Goal: Entertainment & Leisure: Consume media (video, audio)

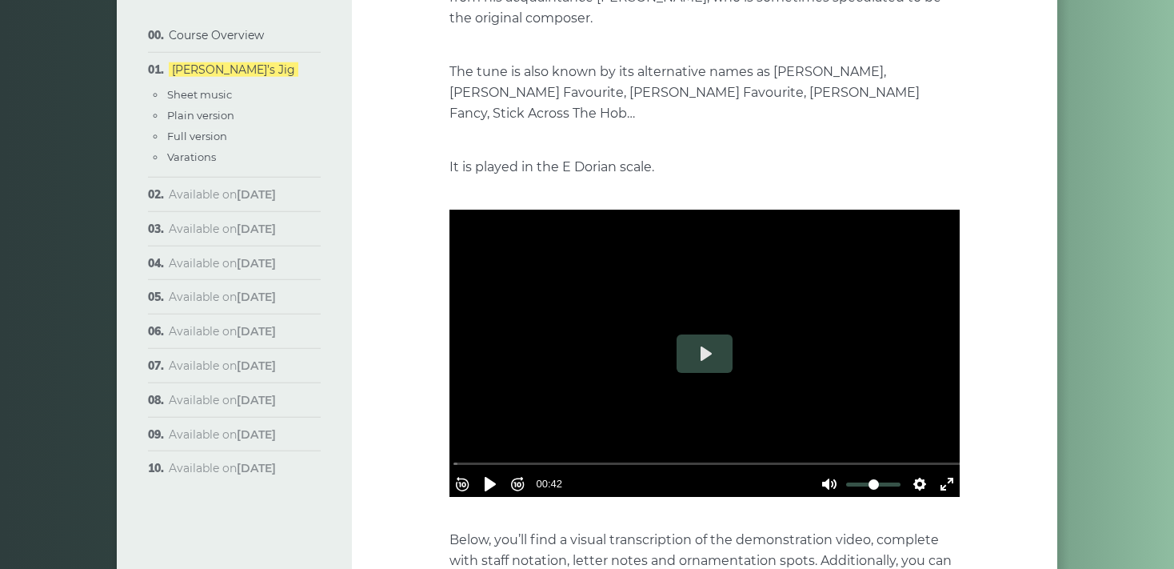
scroll to position [337, 0]
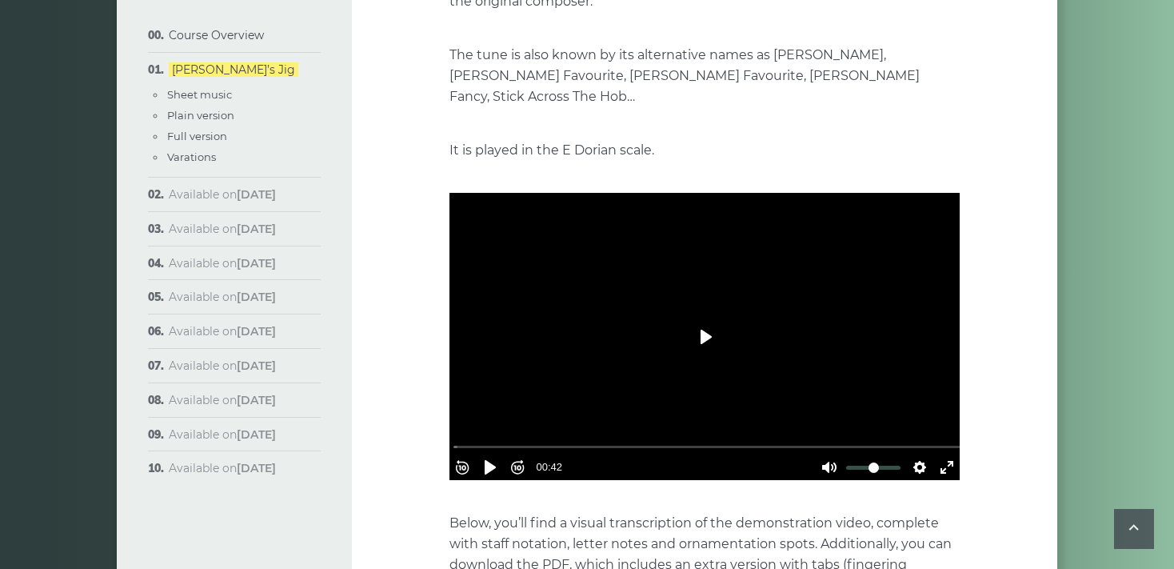
click at [702, 318] on button "Play" at bounding box center [705, 336] width 56 height 38
click at [941, 454] on button "Exit fullscreen Enter fullscreen" at bounding box center [947, 467] width 26 height 26
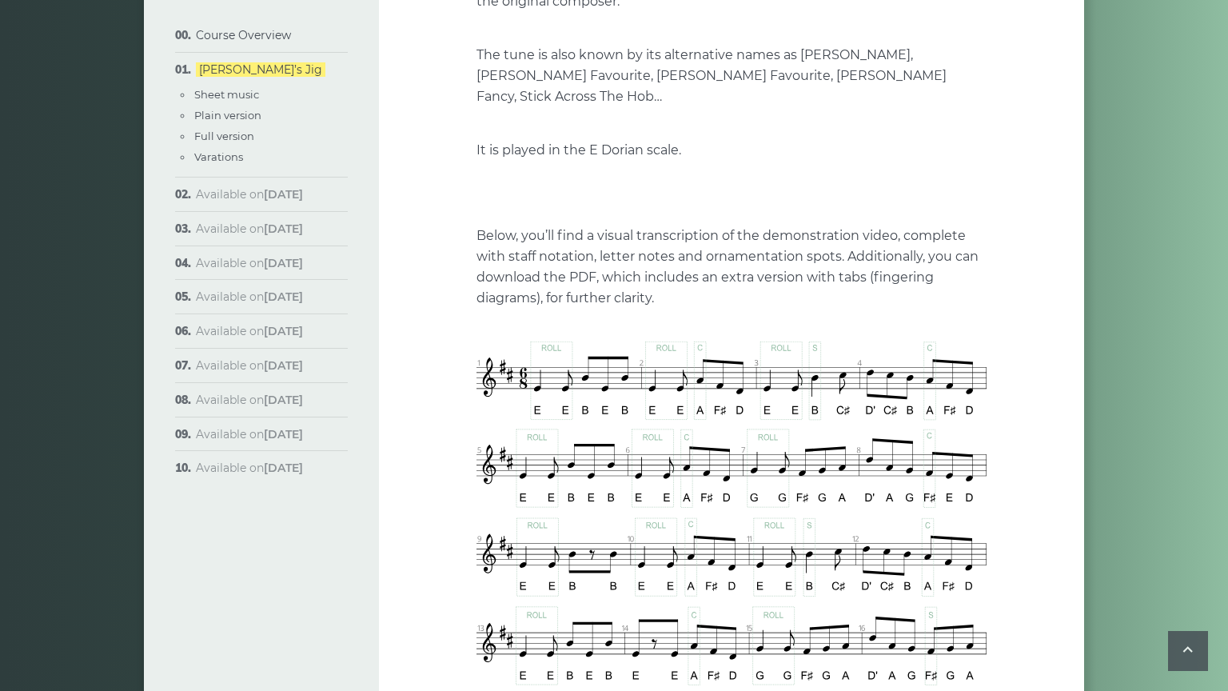
click at [664, 337] on div at bounding box center [732, 193] width 510 height 287
click at [704, 212] on button "Play" at bounding box center [732, 193] width 56 height 38
click at [481, 311] on input "Seek" at bounding box center [735, 303] width 509 height 15
type input "****"
click at [481, 311] on input "Seek" at bounding box center [735, 303] width 509 height 15
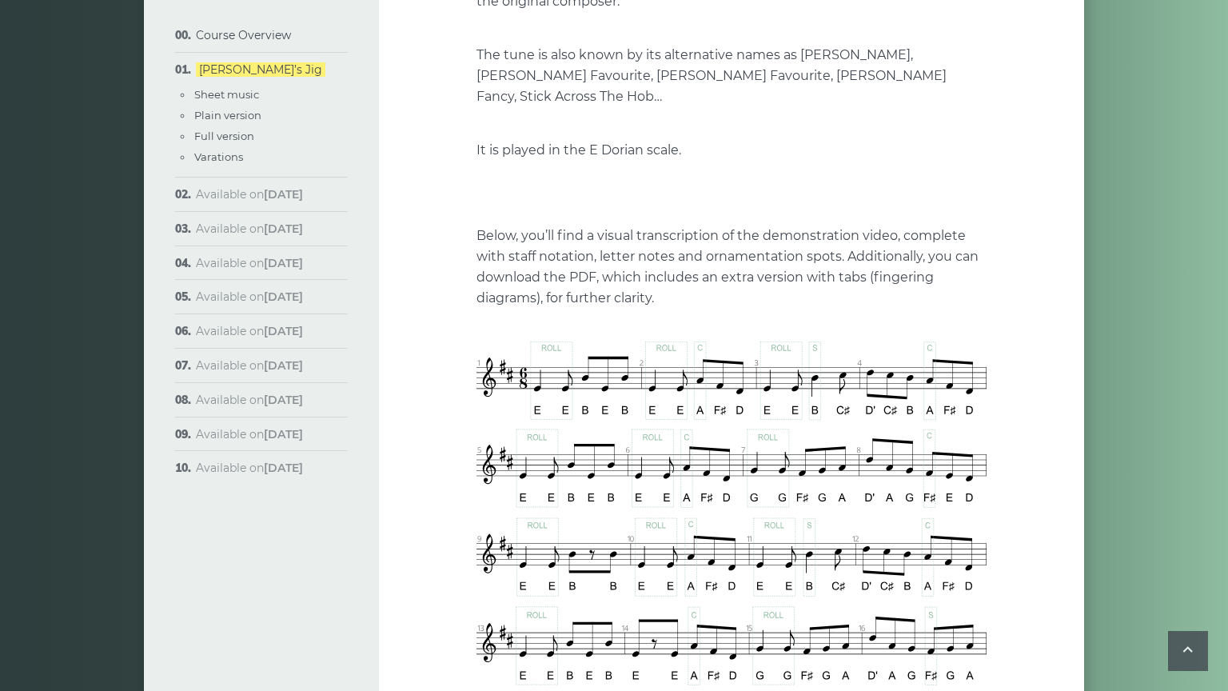
click at [477, 337] on div at bounding box center [732, 193] width 510 height 287
click at [704, 212] on button "Play" at bounding box center [732, 193] width 56 height 38
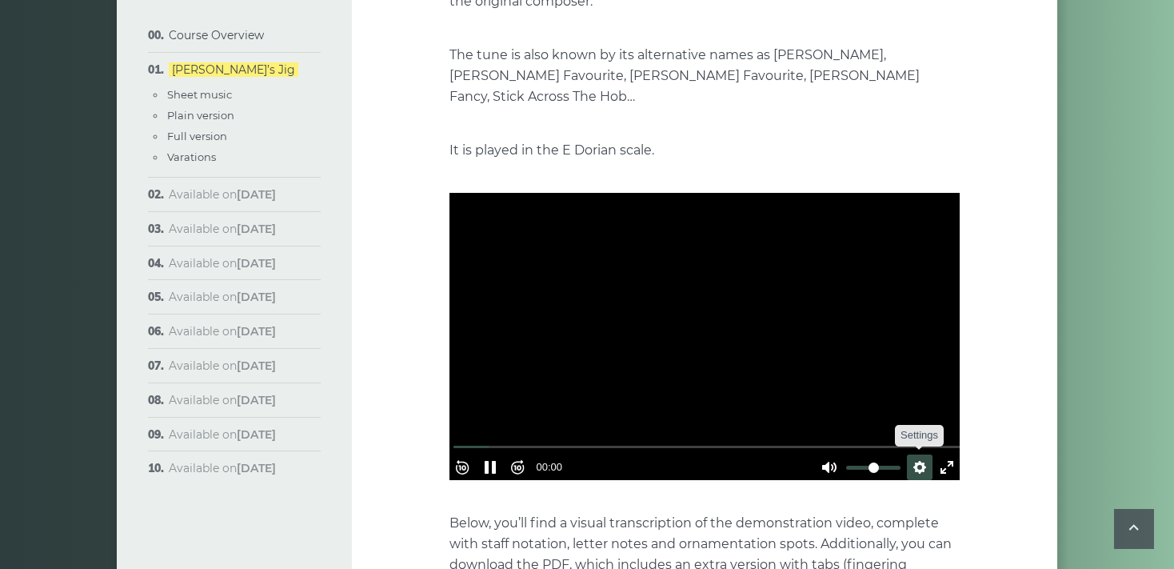
click at [918, 454] on button "Settings" at bounding box center [920, 467] width 26 height 26
click at [908, 416] on button "Speed Normal" at bounding box center [874, 428] width 110 height 25
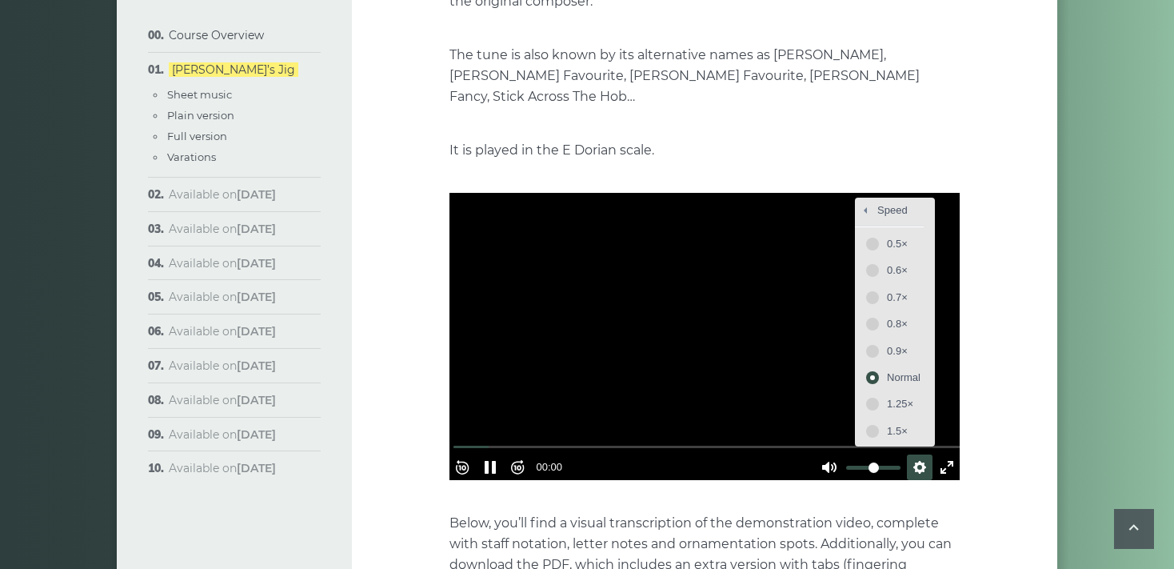
click at [956, 353] on div at bounding box center [704, 336] width 510 height 287
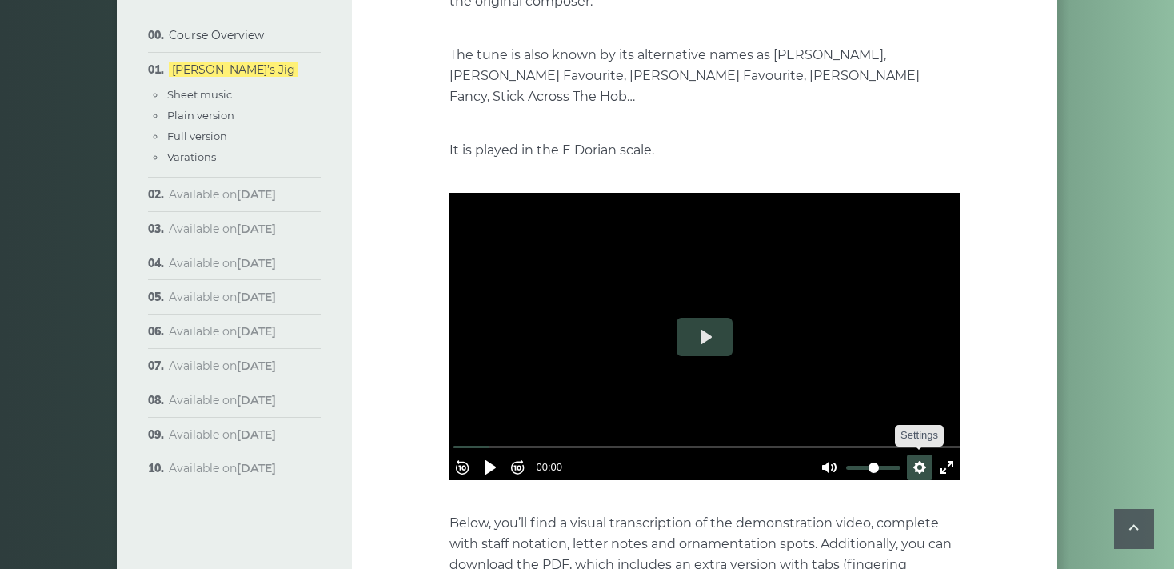
click at [914, 454] on button "Settings" at bounding box center [920, 467] width 26 height 26
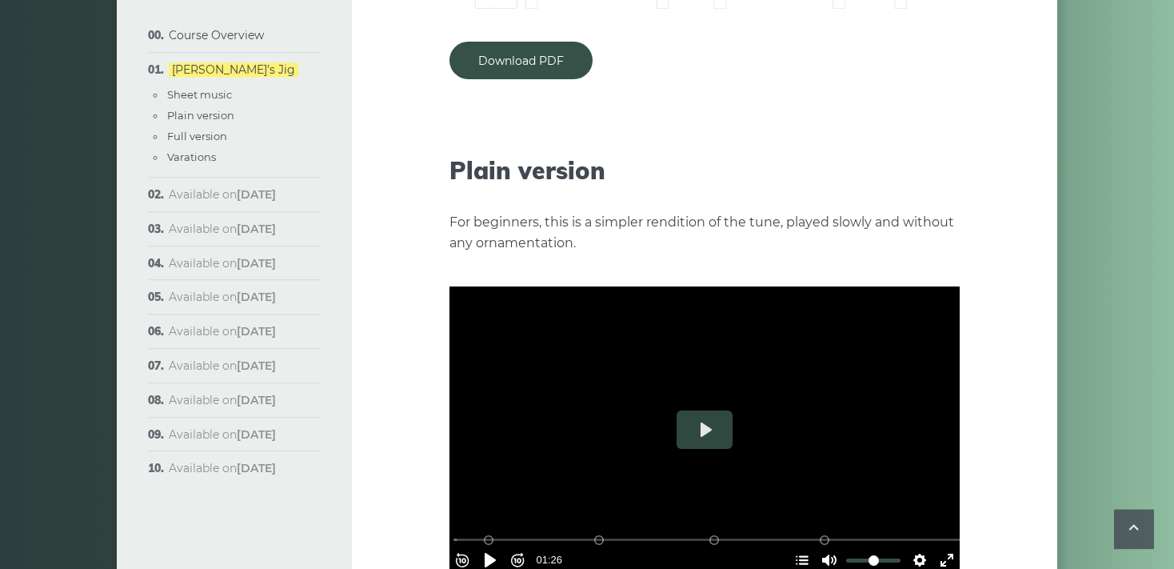
scroll to position [1689, 0]
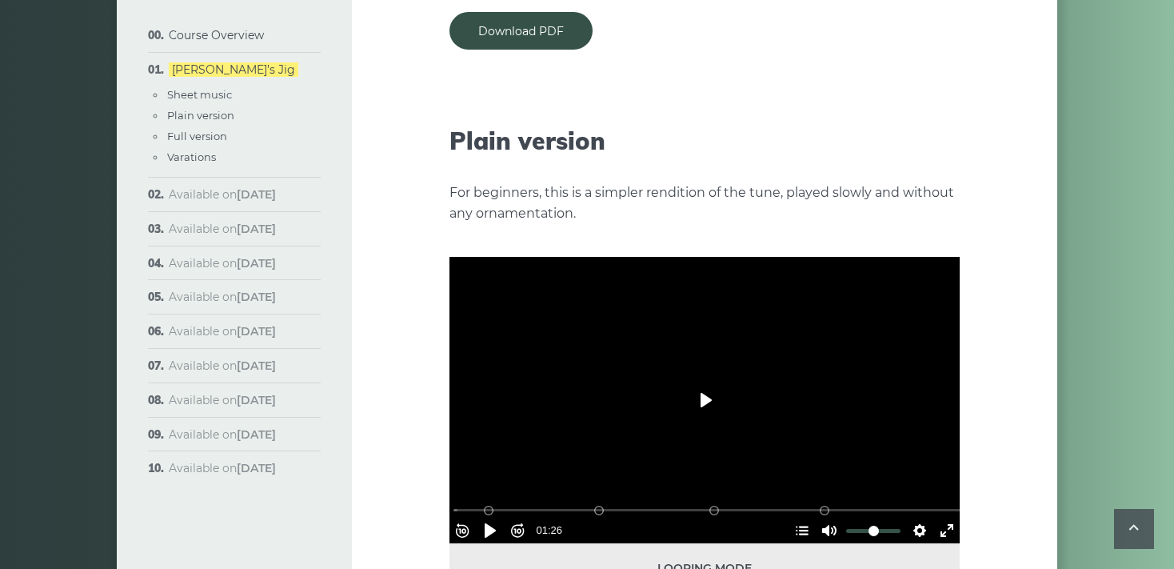
click at [705, 381] on button "Play" at bounding box center [705, 400] width 56 height 38
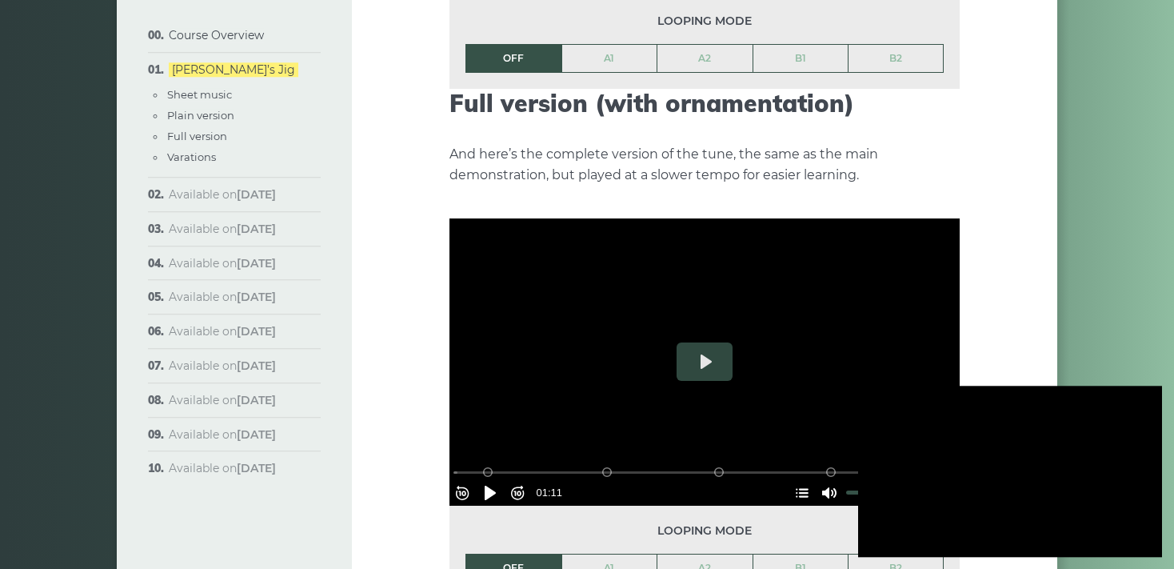
scroll to position [2280, 0]
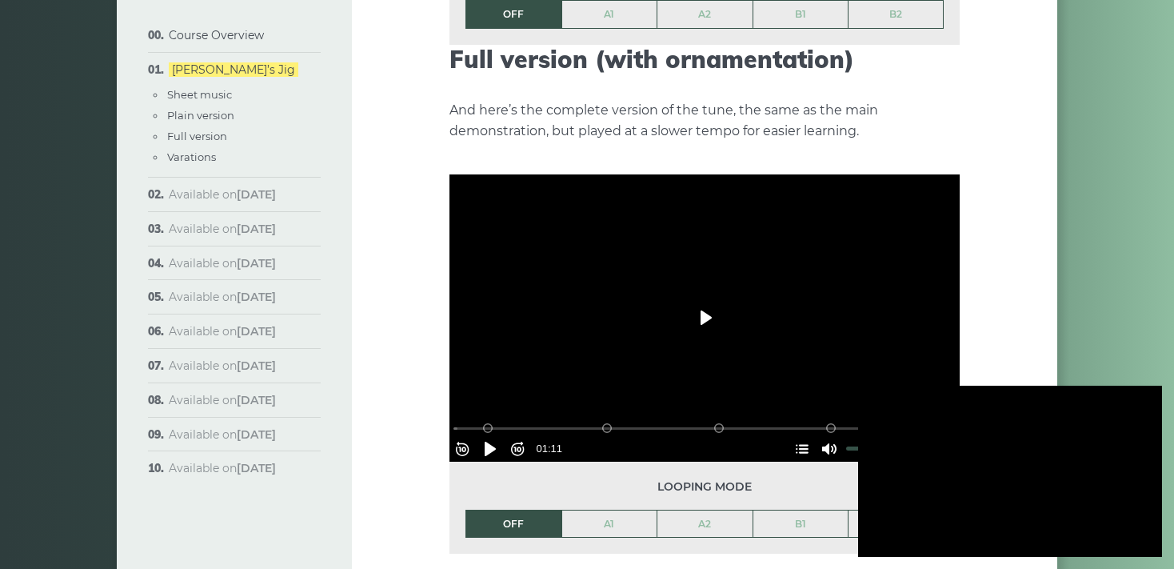
click at [705, 298] on button "Play" at bounding box center [705, 317] width 56 height 38
click at [705, 295] on div at bounding box center [704, 317] width 510 height 287
type input "*****"
click at [540, 421] on input "Seek" at bounding box center [707, 428] width 509 height 15
click at [498, 436] on button "Pause Play" at bounding box center [490, 449] width 26 height 26
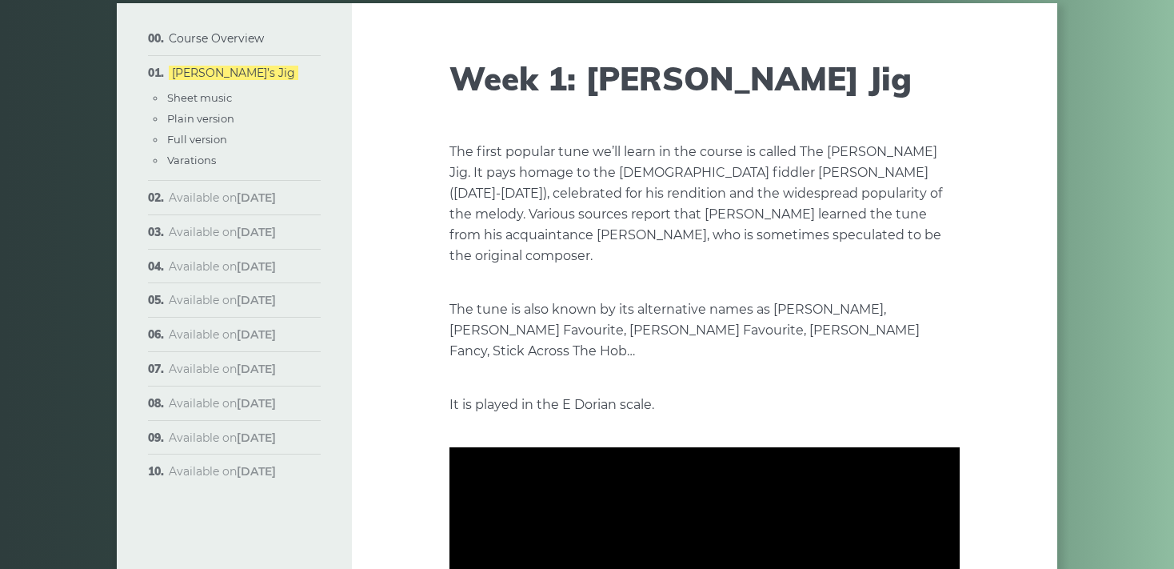
scroll to position [84, 0]
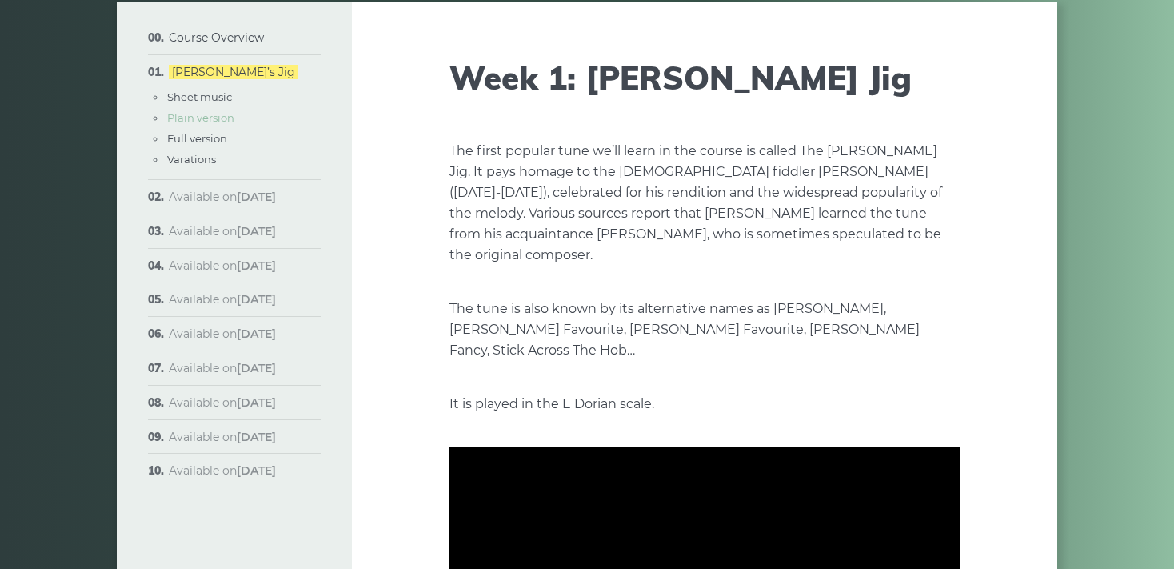
click at [198, 118] on link "Plain version" at bounding box center [200, 117] width 67 height 13
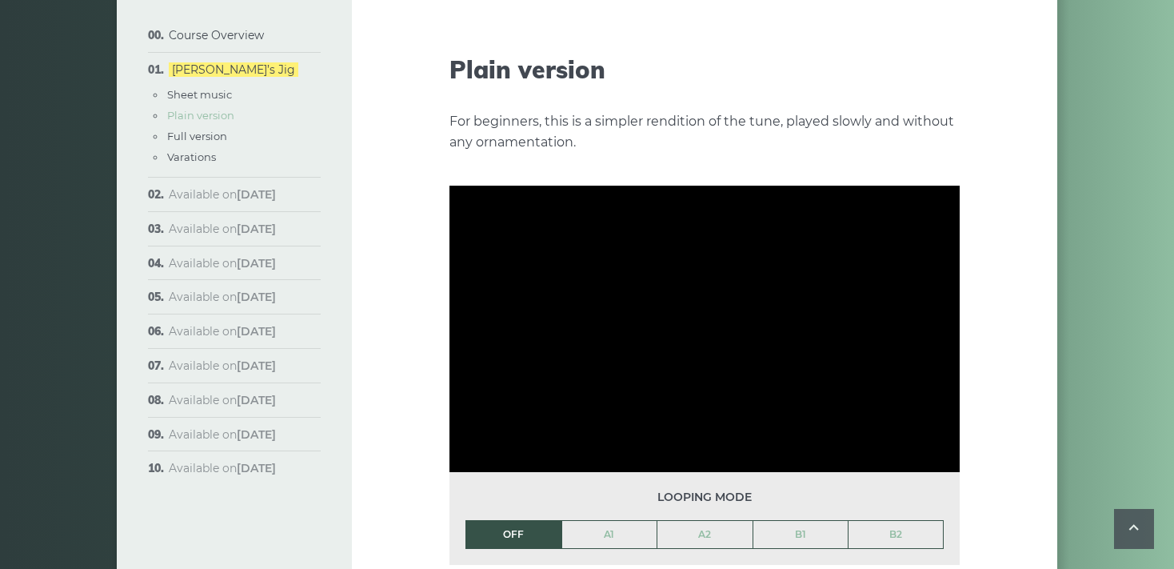
scroll to position [1763, 0]
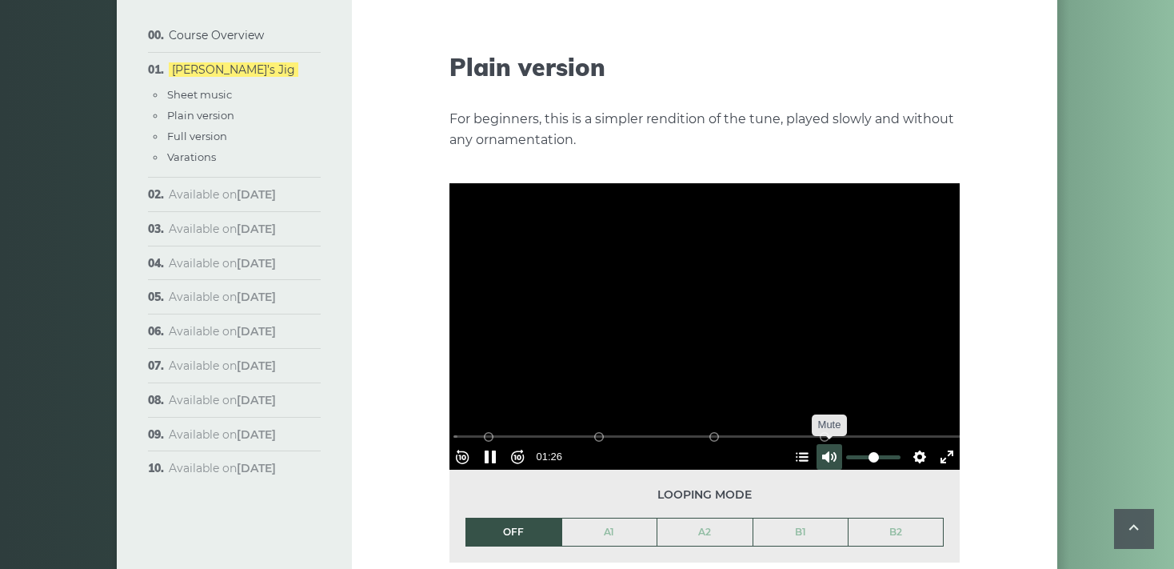
click at [826, 444] on button "Unmute Mute" at bounding box center [830, 457] width 26 height 26
drag, startPoint x: 844, startPoint y: 425, endPoint x: 910, endPoint y: 437, distance: 67.3
type input "*"
click at [900, 449] on input "Volume" at bounding box center [873, 456] width 54 height 15
click at [907, 444] on button "Settings" at bounding box center [920, 457] width 26 height 26
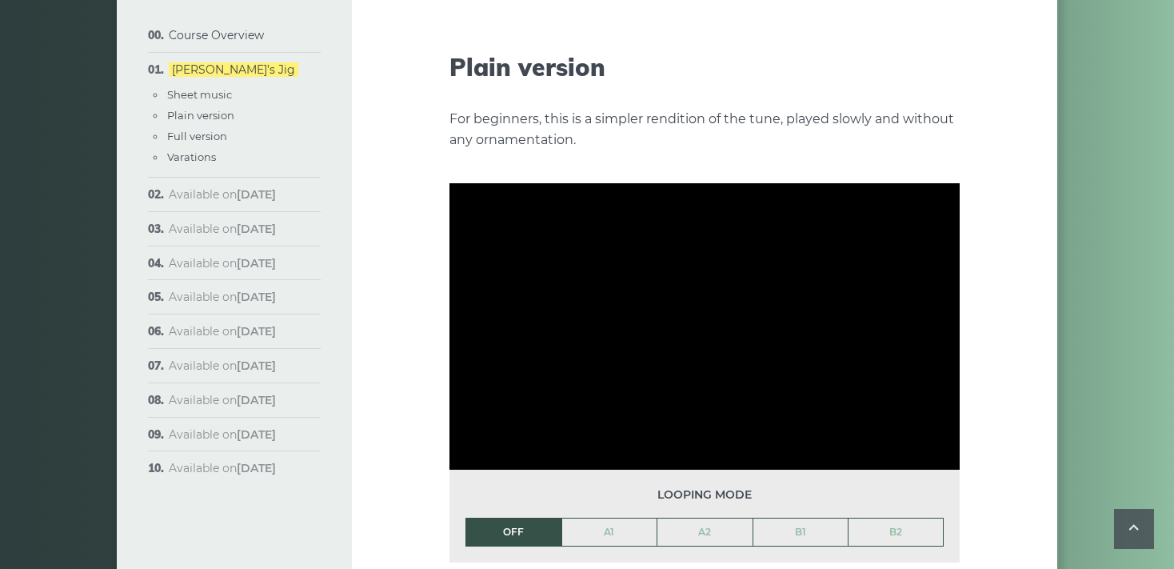
click at [1102, 360] on div "Course Overview Approach & methodology Prerequisites Lessons structure Video co…" at bounding box center [587, 457] width 1174 height 4267
click at [688, 369] on div at bounding box center [704, 326] width 510 height 287
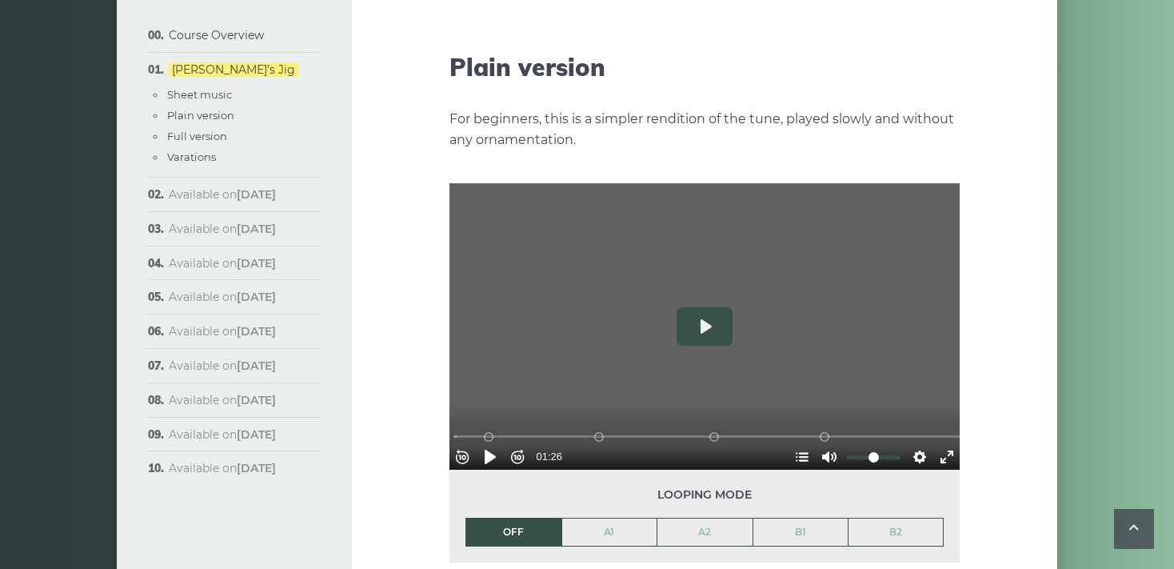
click at [687, 369] on div at bounding box center [704, 326] width 510 height 287
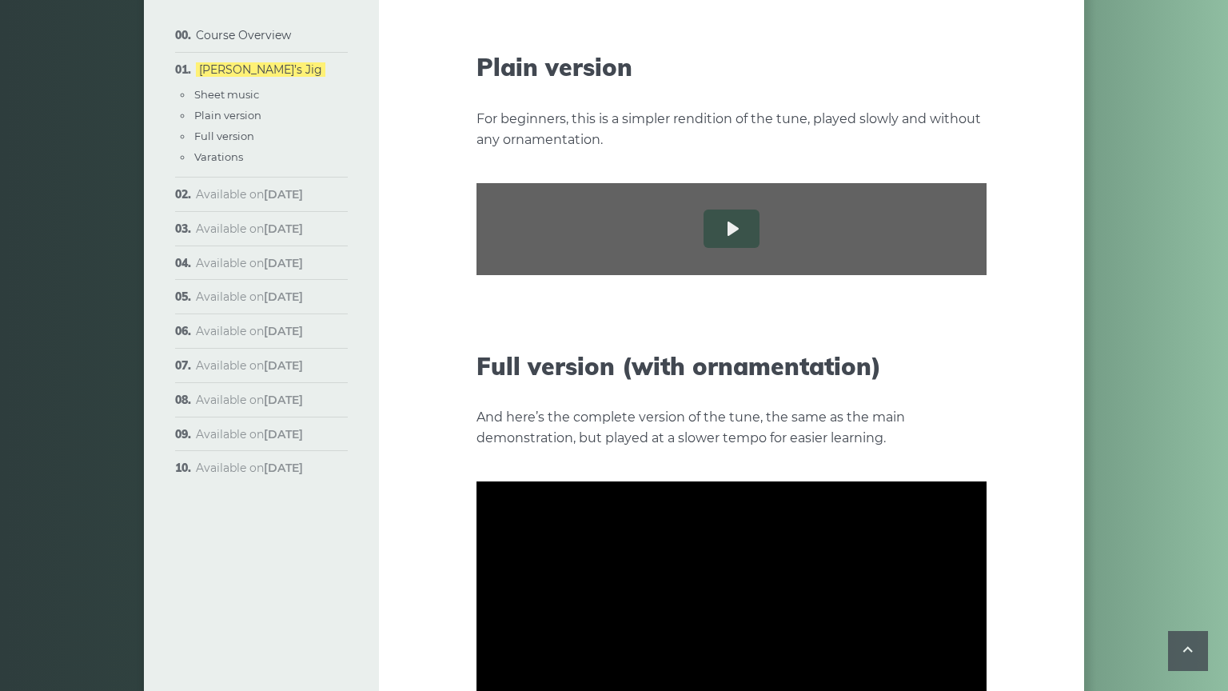
type input "*****"
click at [488, 347] on input "Seek" at bounding box center [735, 339] width 509 height 15
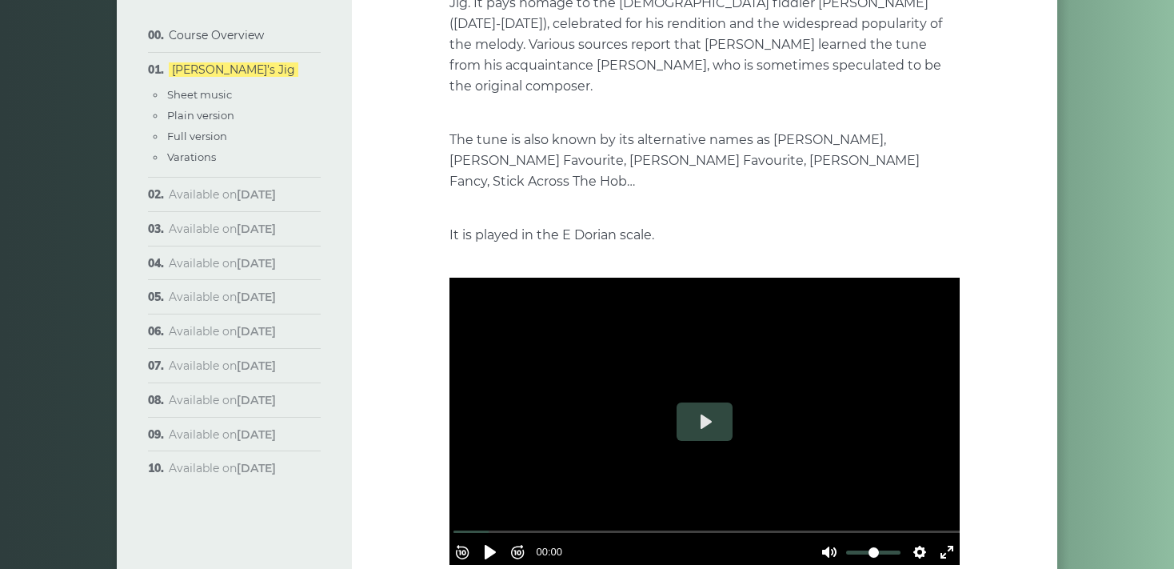
scroll to position [337, 0]
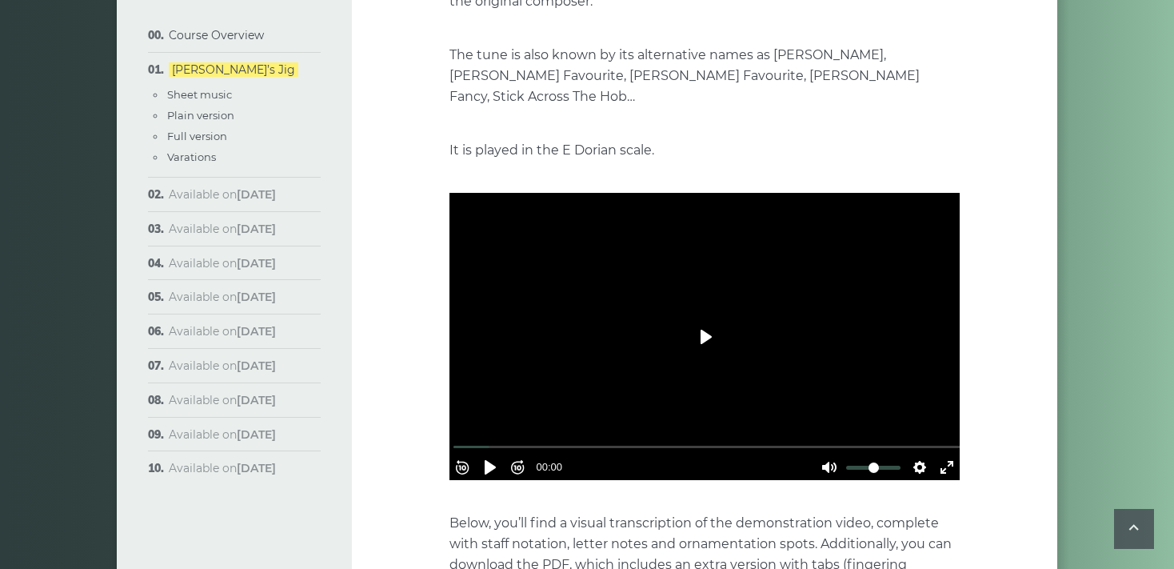
click at [705, 318] on button "Play" at bounding box center [705, 336] width 56 height 38
click at [663, 341] on div at bounding box center [704, 336] width 510 height 287
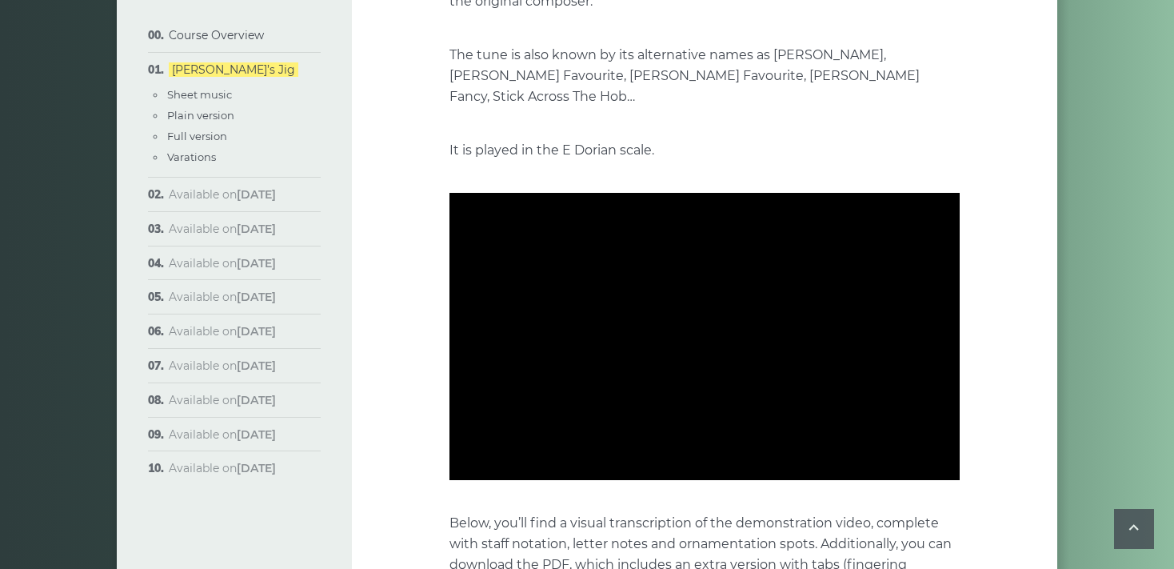
click at [663, 341] on div at bounding box center [704, 336] width 510 height 287
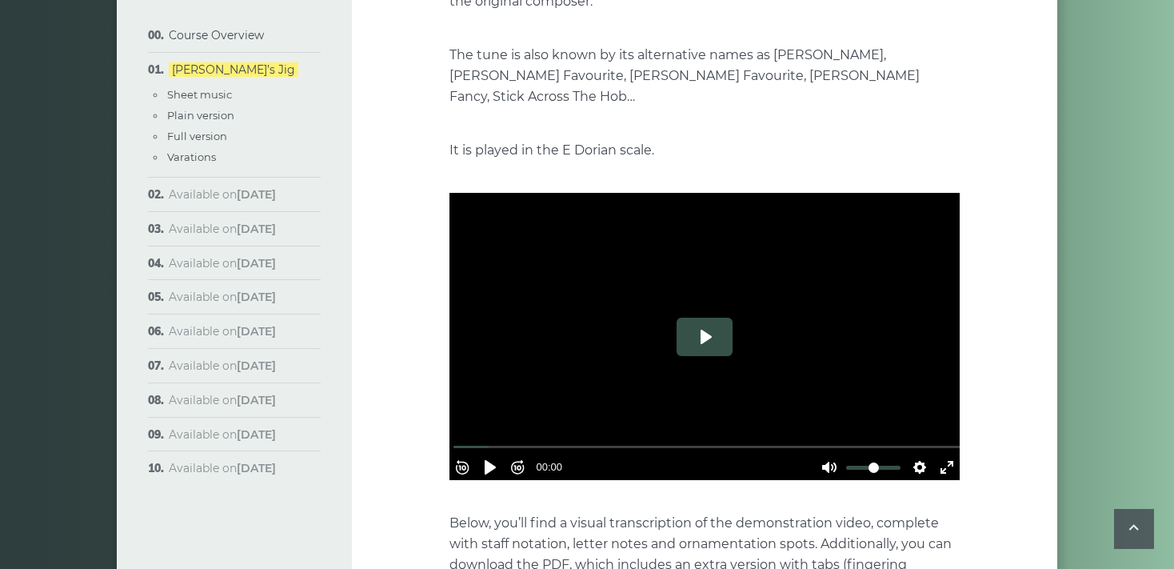
click at [709, 321] on button "Play" at bounding box center [705, 336] width 56 height 38
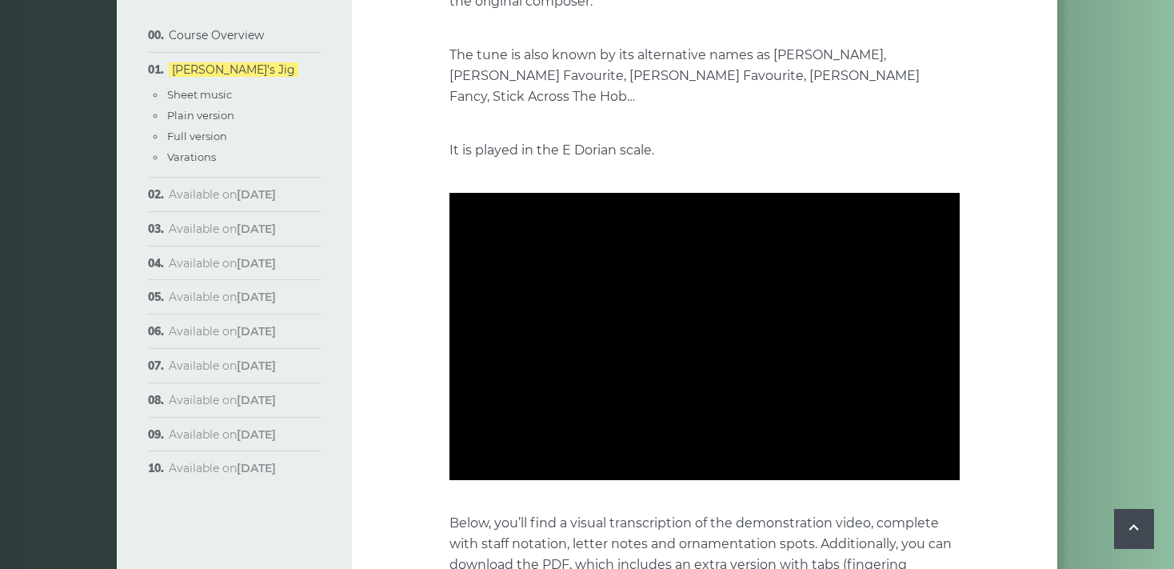
click at [1138, 526] on icon at bounding box center [1133, 527] width 19 height 20
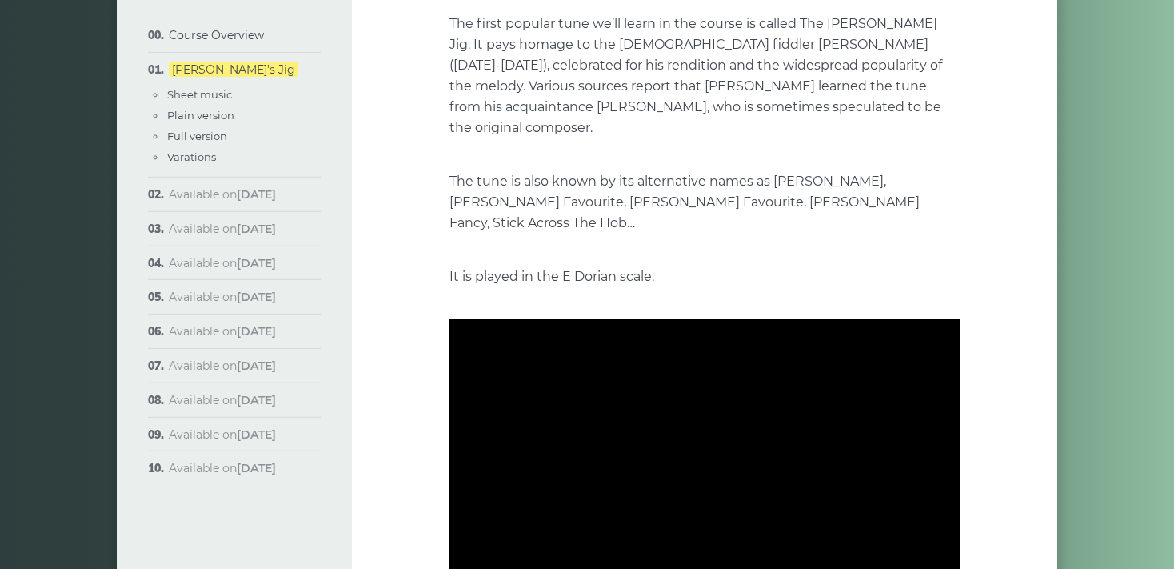
scroll to position [253, 0]
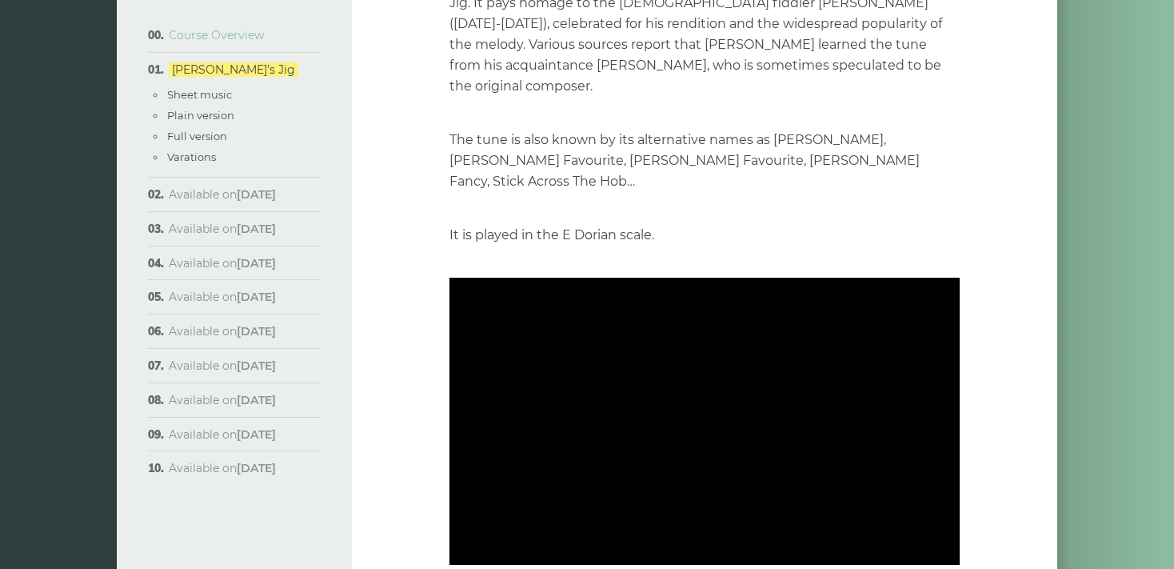
click at [212, 35] on link "Course Overview" at bounding box center [216, 35] width 95 height 14
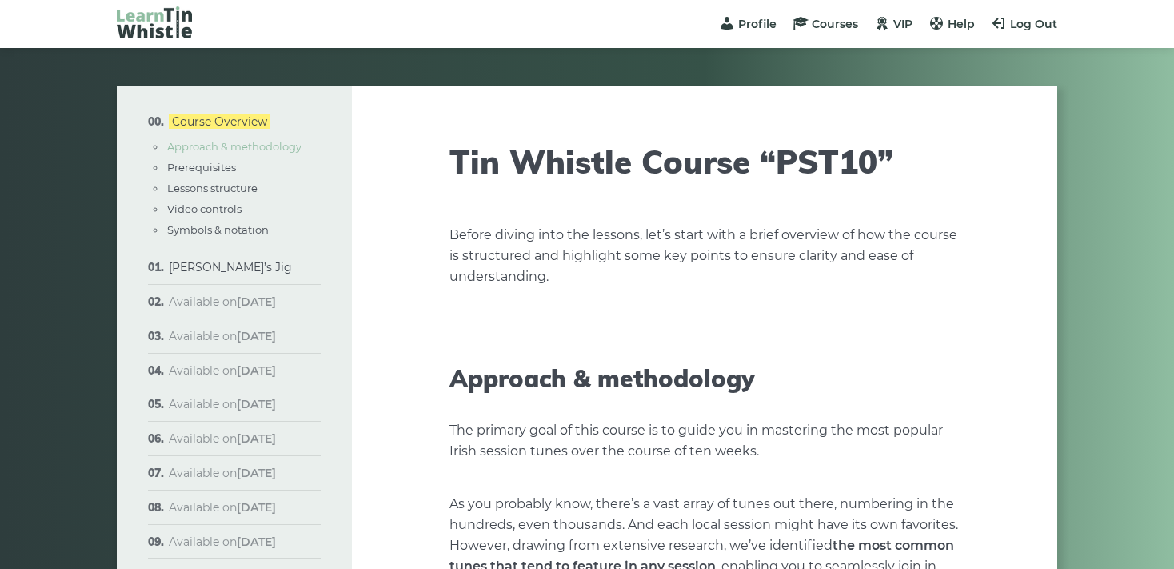
click at [193, 146] on link "Approach & methodology" at bounding box center [234, 146] width 134 height 13
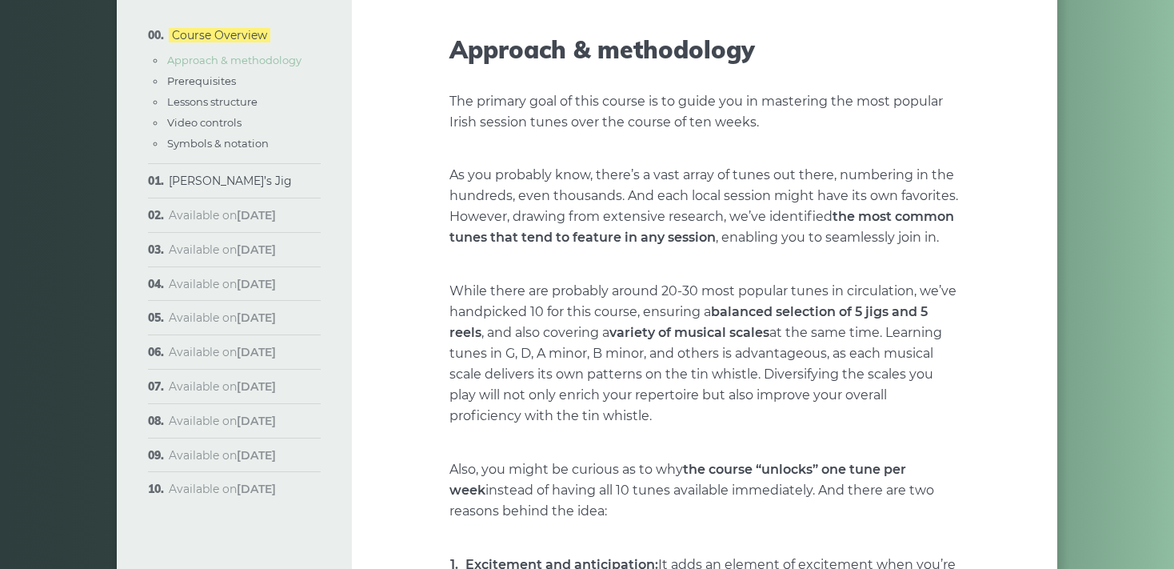
scroll to position [332, 0]
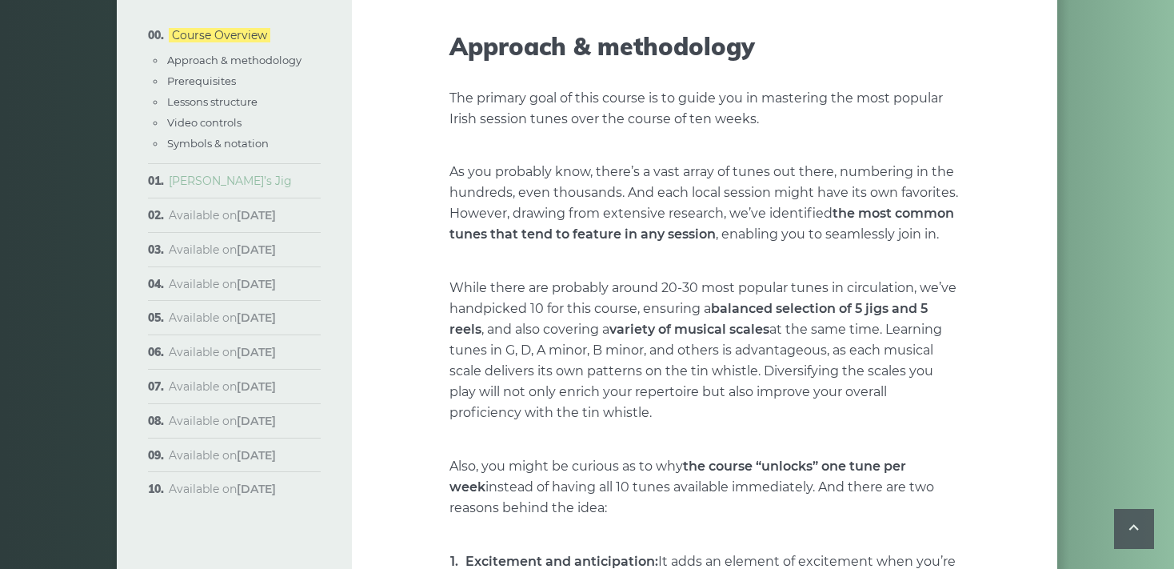
click at [209, 184] on link "[PERSON_NAME]’s Jig" at bounding box center [230, 181] width 123 height 14
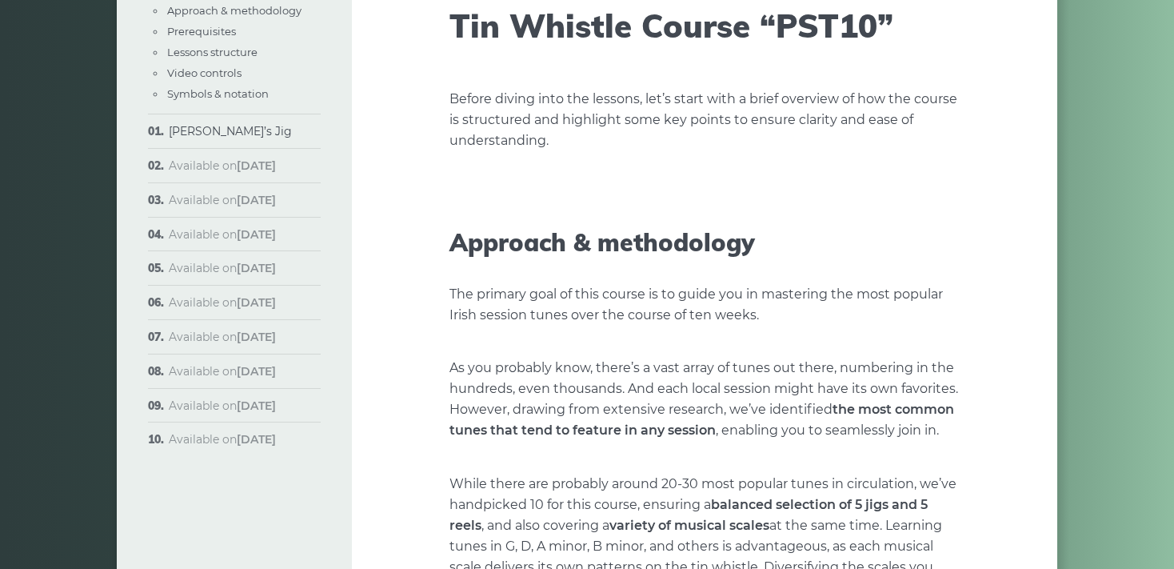
scroll to position [0, 0]
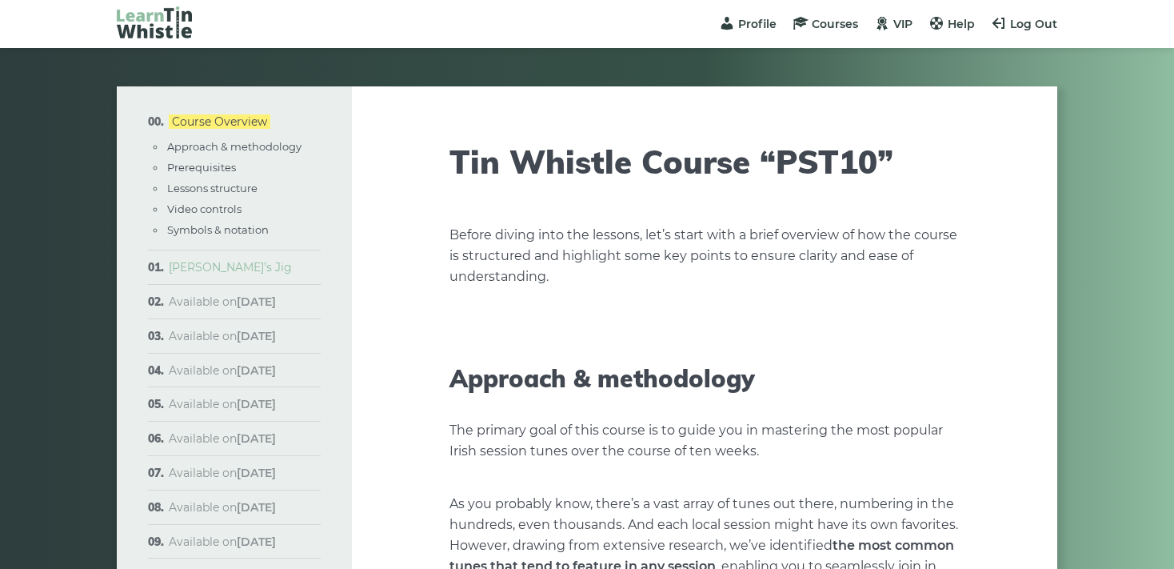
click at [187, 268] on link "[PERSON_NAME]’s Jig" at bounding box center [230, 267] width 123 height 14
click at [1017, 26] on span "Log Out" at bounding box center [1033, 24] width 47 height 14
click at [949, 20] on span "Help" at bounding box center [961, 24] width 27 height 14
click at [156, 268] on li "Morisson’s Jig Sheet music Plain version Full version Varations" at bounding box center [234, 267] width 173 height 34
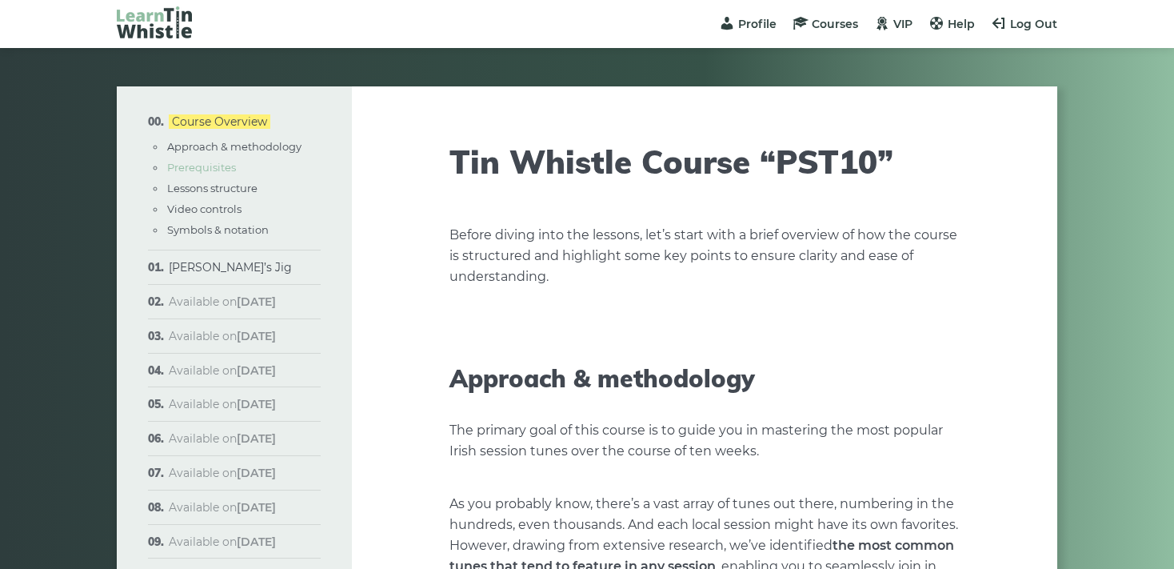
click at [209, 166] on link "Prerequisites" at bounding box center [201, 167] width 69 height 13
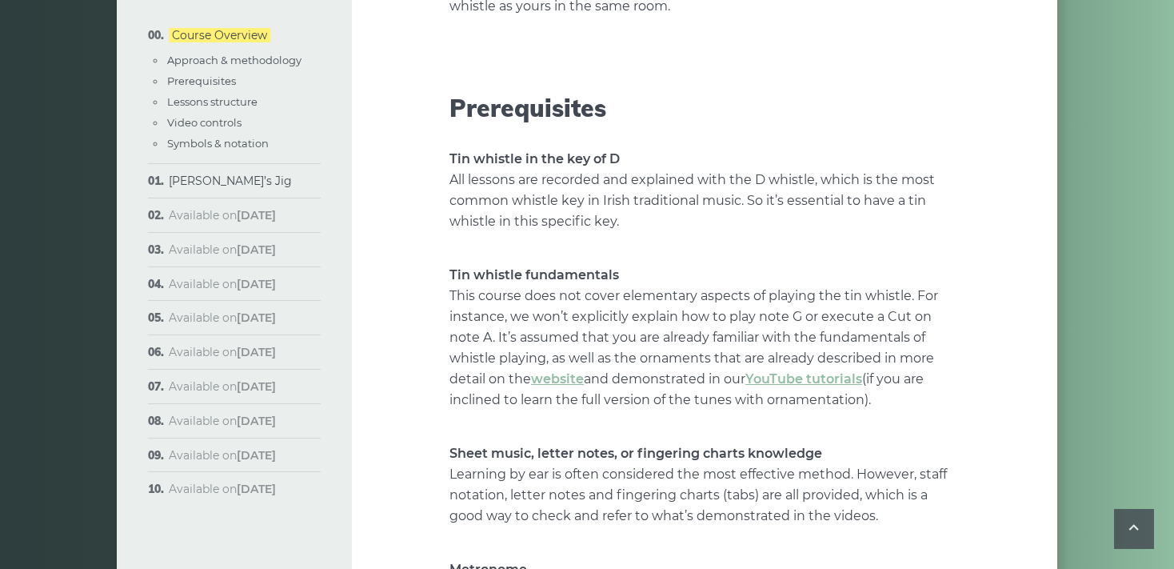
scroll to position [1743, 0]
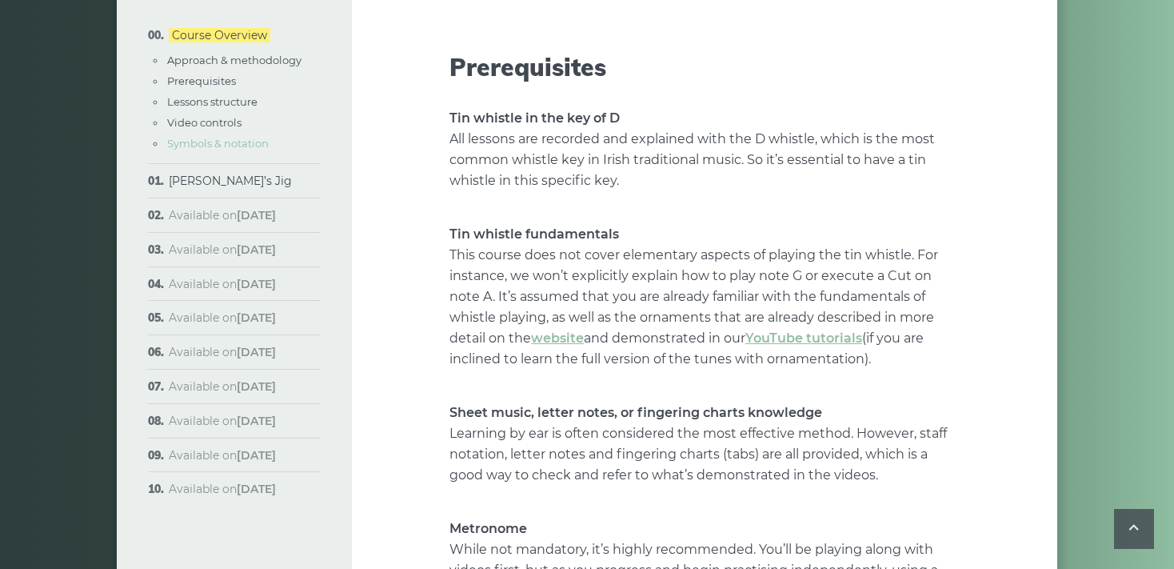
click at [224, 143] on link "Symbols & notation" at bounding box center [218, 143] width 102 height 13
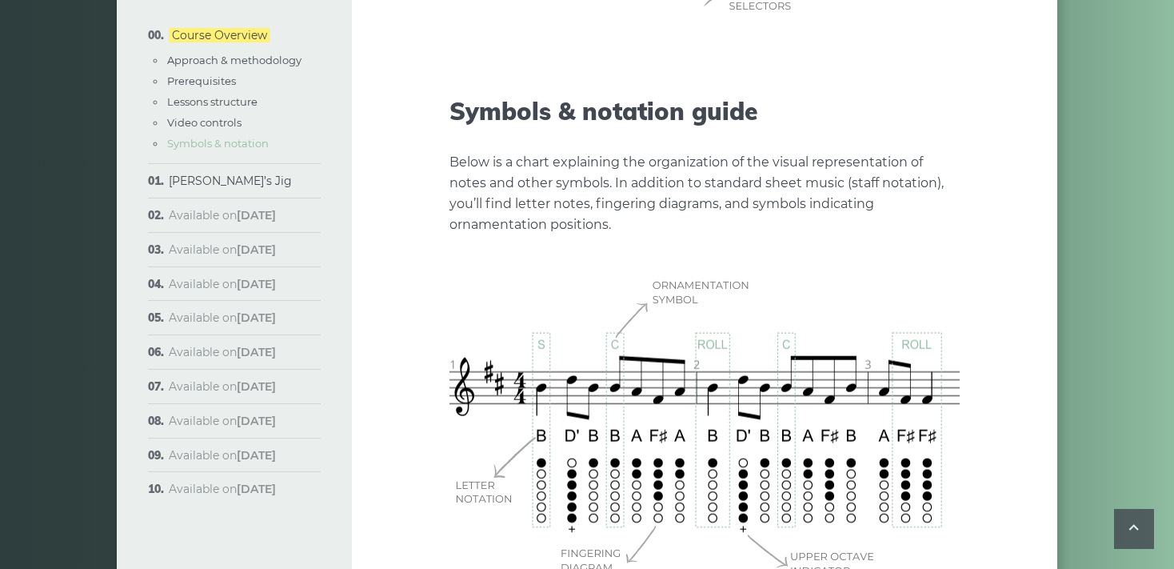
scroll to position [4550, 0]
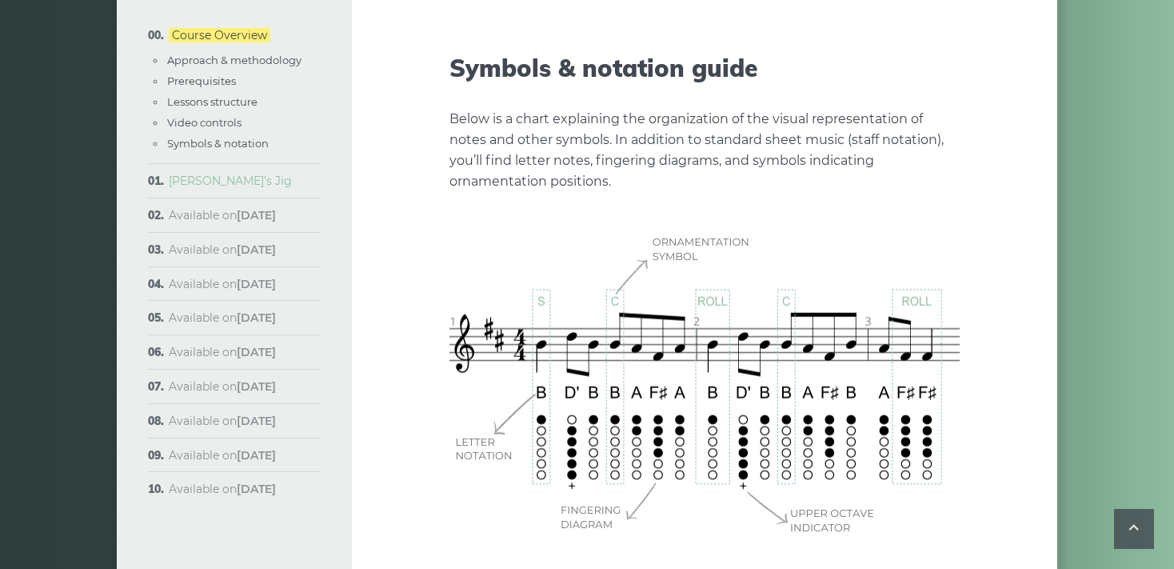
click at [216, 181] on link "[PERSON_NAME]’s Jig" at bounding box center [230, 181] width 123 height 14
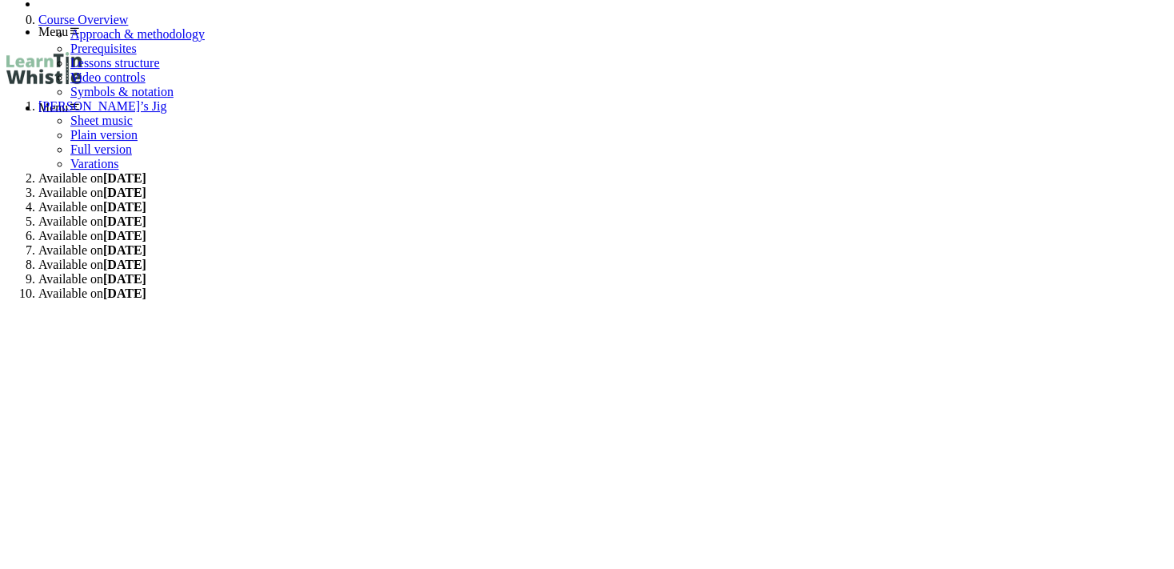
scroll to position [253, 0]
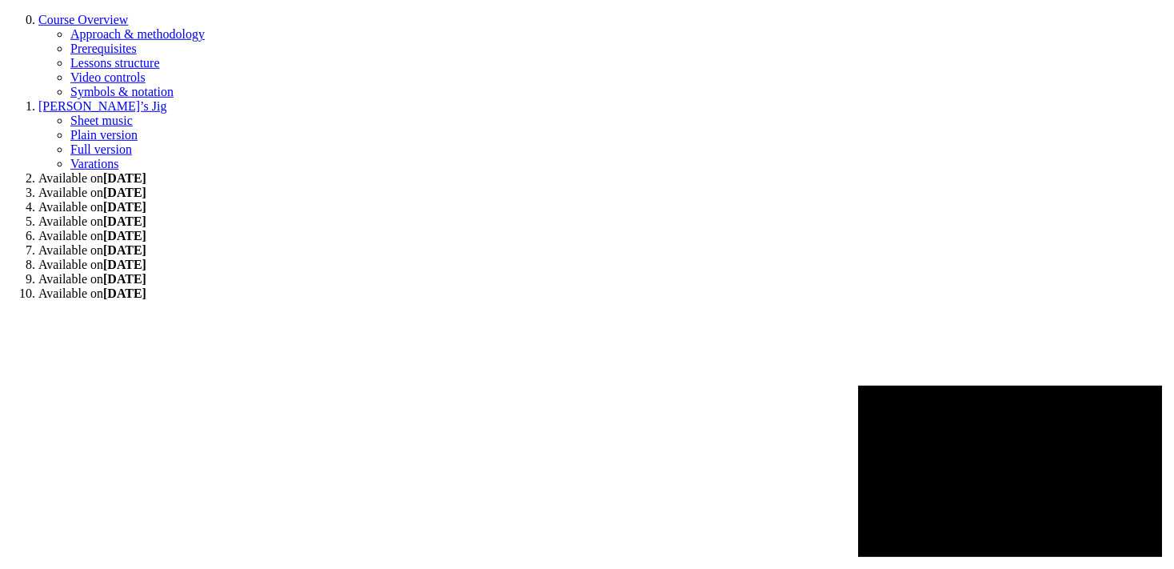
type input "******"
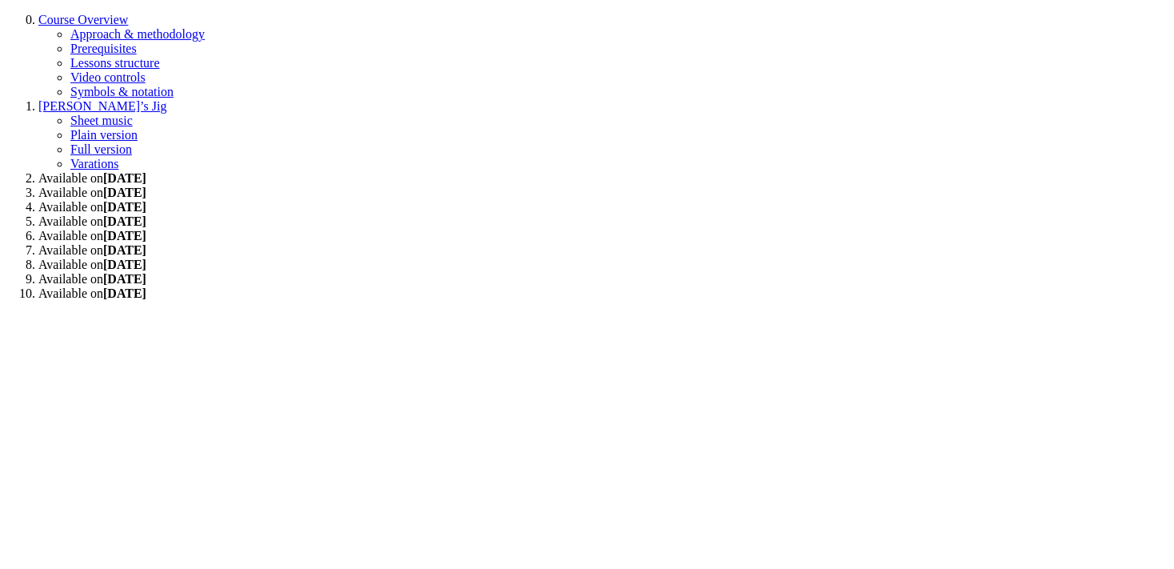
scroll to position [1689, 0]
type input "****"
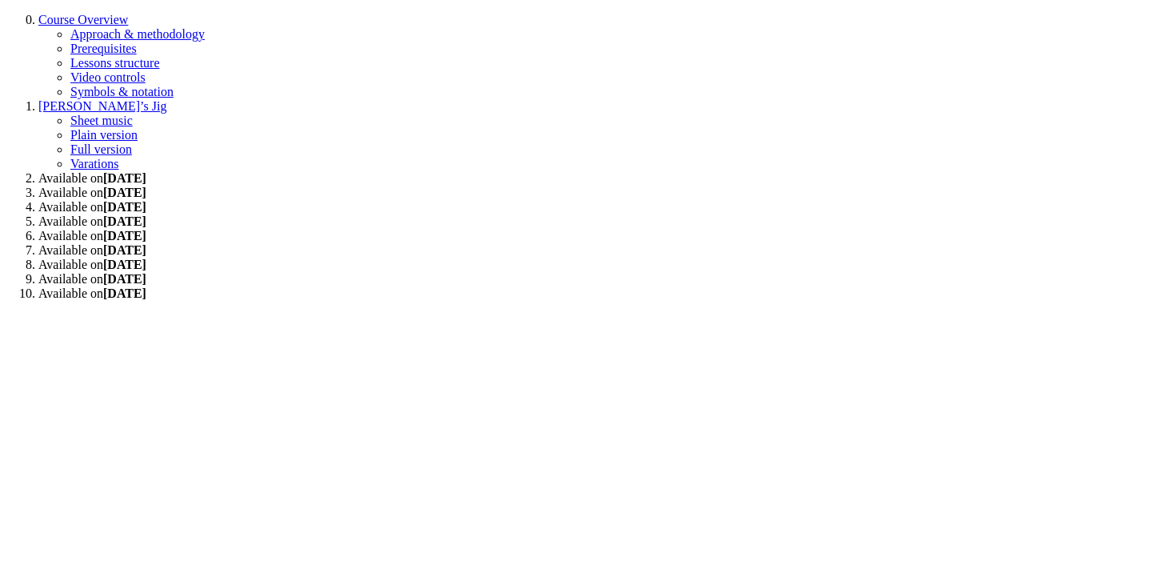
type input "******"
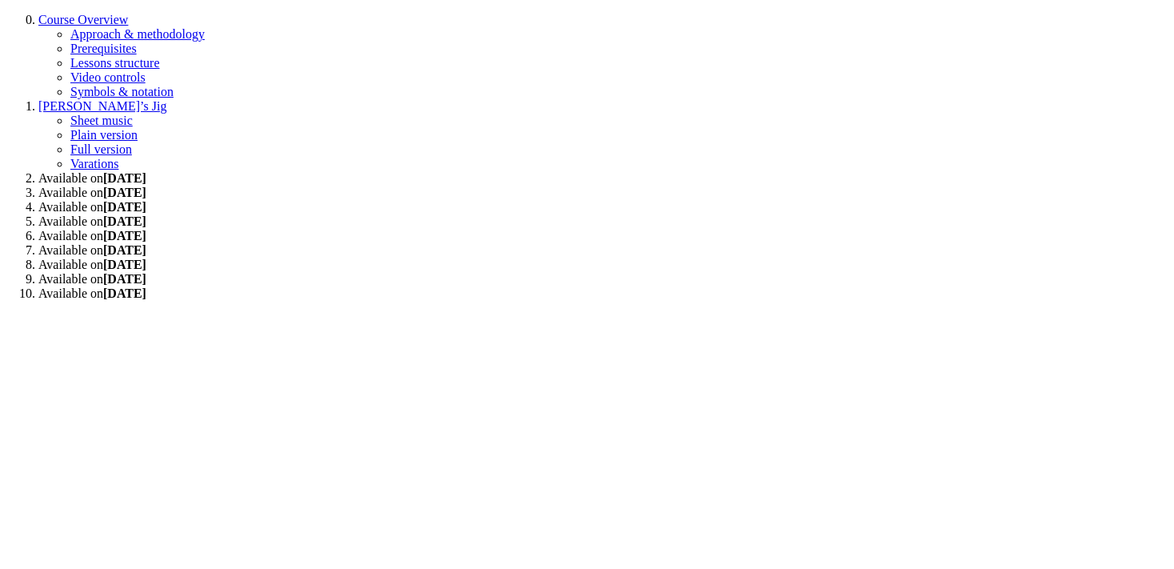
type input "*****"
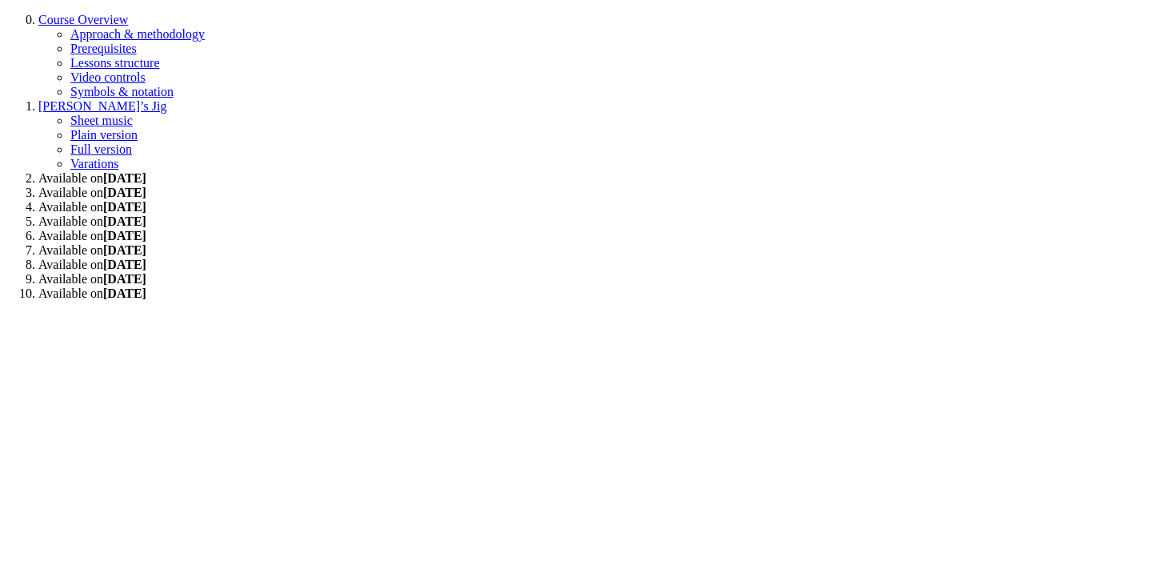
type input "******"
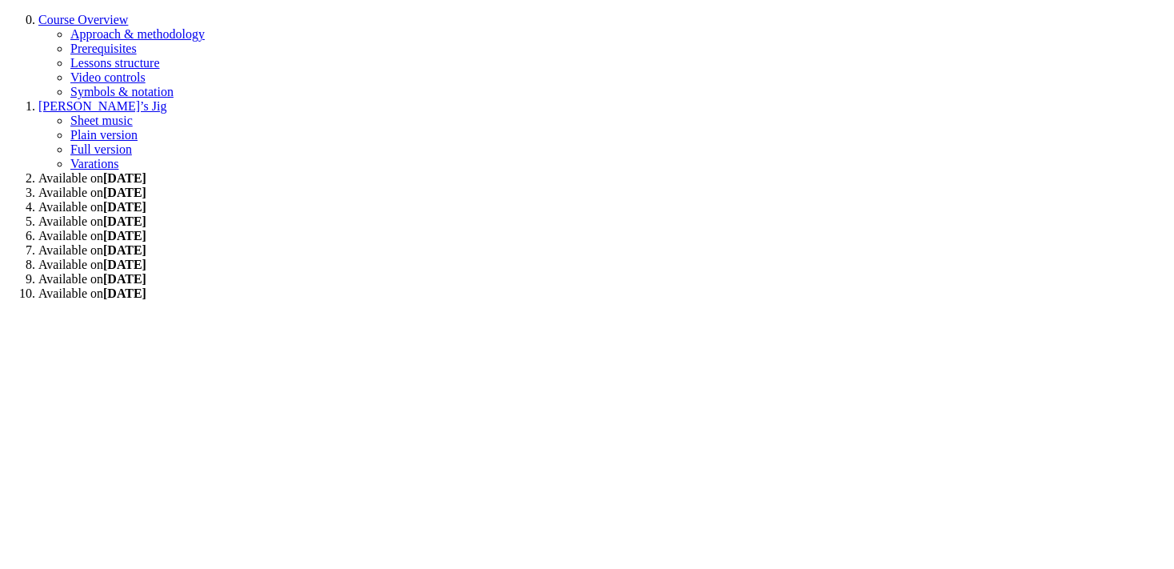
type input "******"
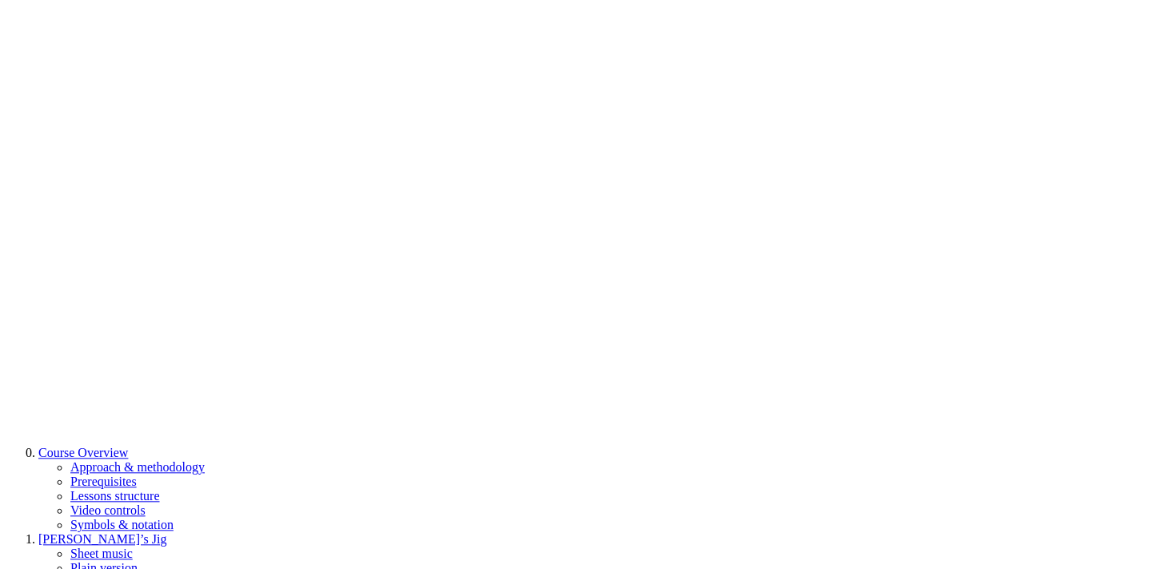
scroll to position [3875, 0]
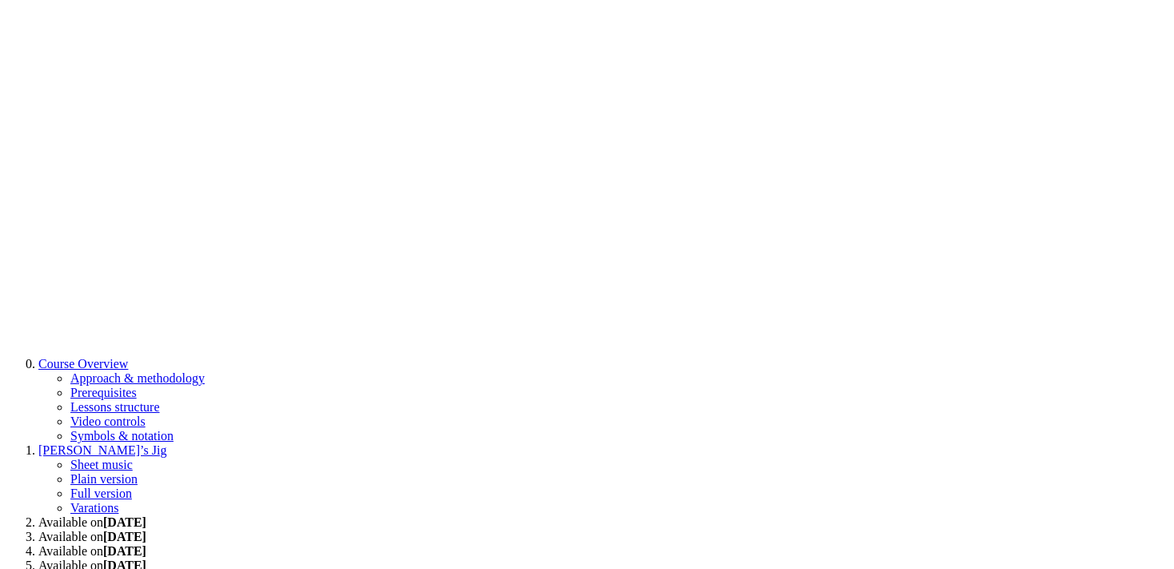
type input "******"
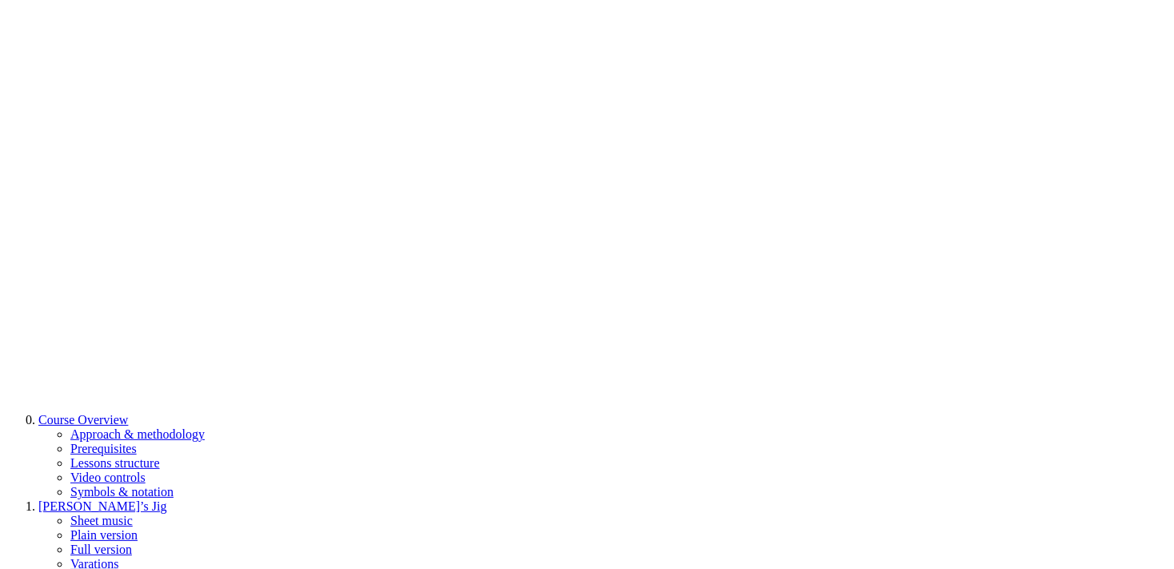
scroll to position [3791, 0]
